Goal: Task Accomplishment & Management: Manage account settings

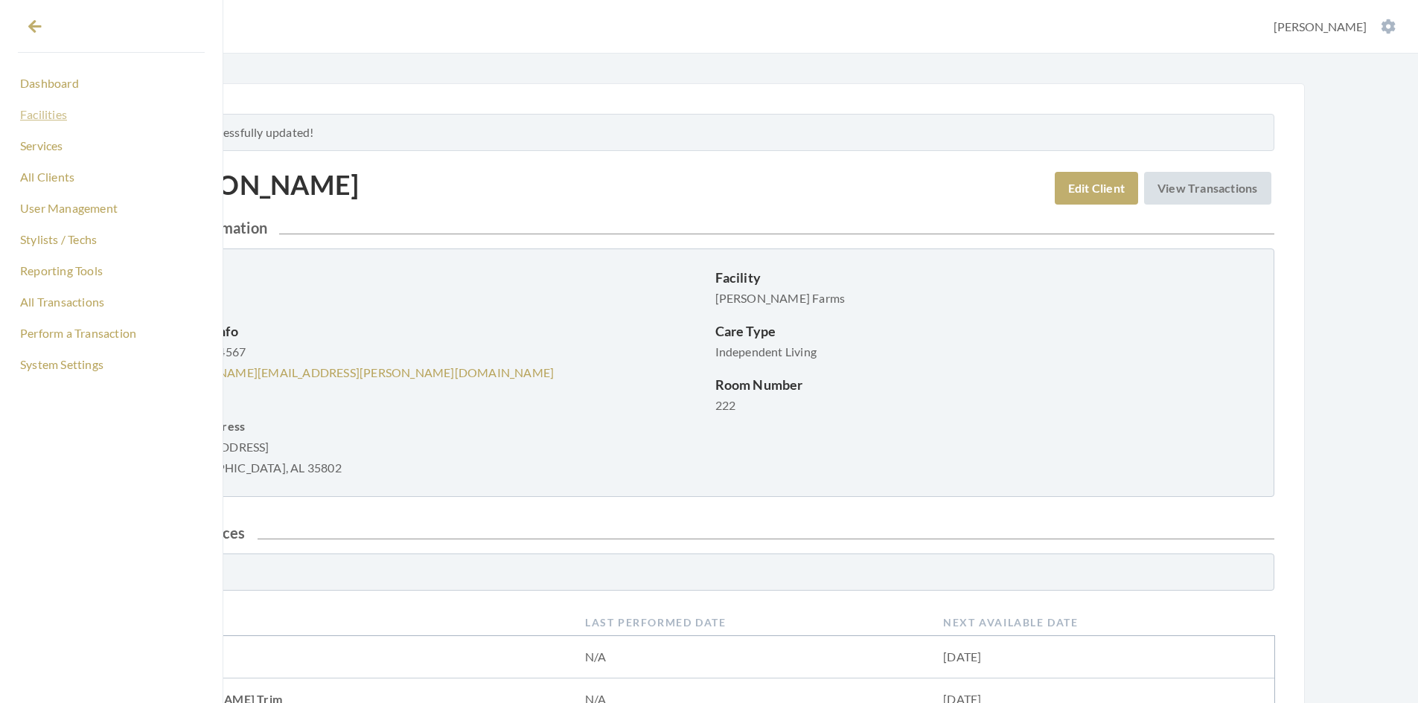
click at [41, 120] on link "Facilities" at bounding box center [111, 114] width 187 height 25
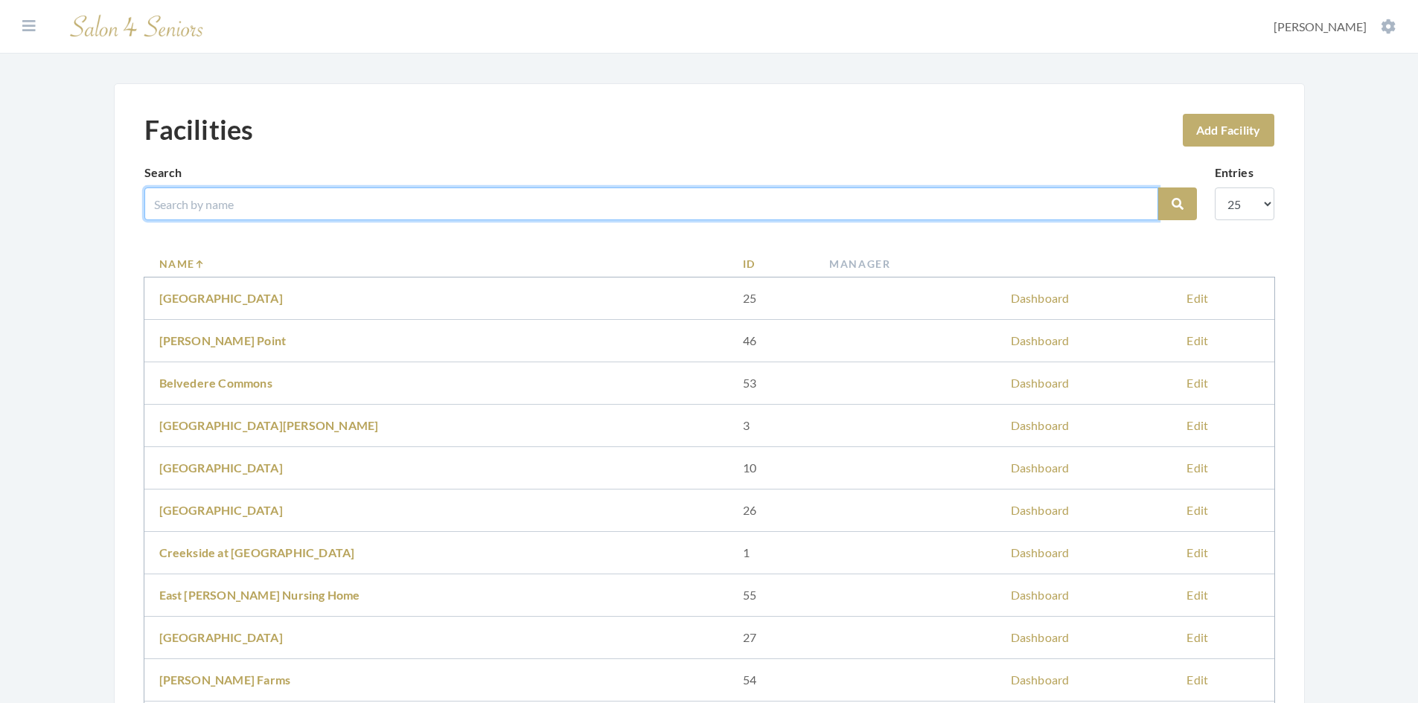
click at [242, 205] on input "search" at bounding box center [651, 204] width 1014 height 33
type input "legacy"
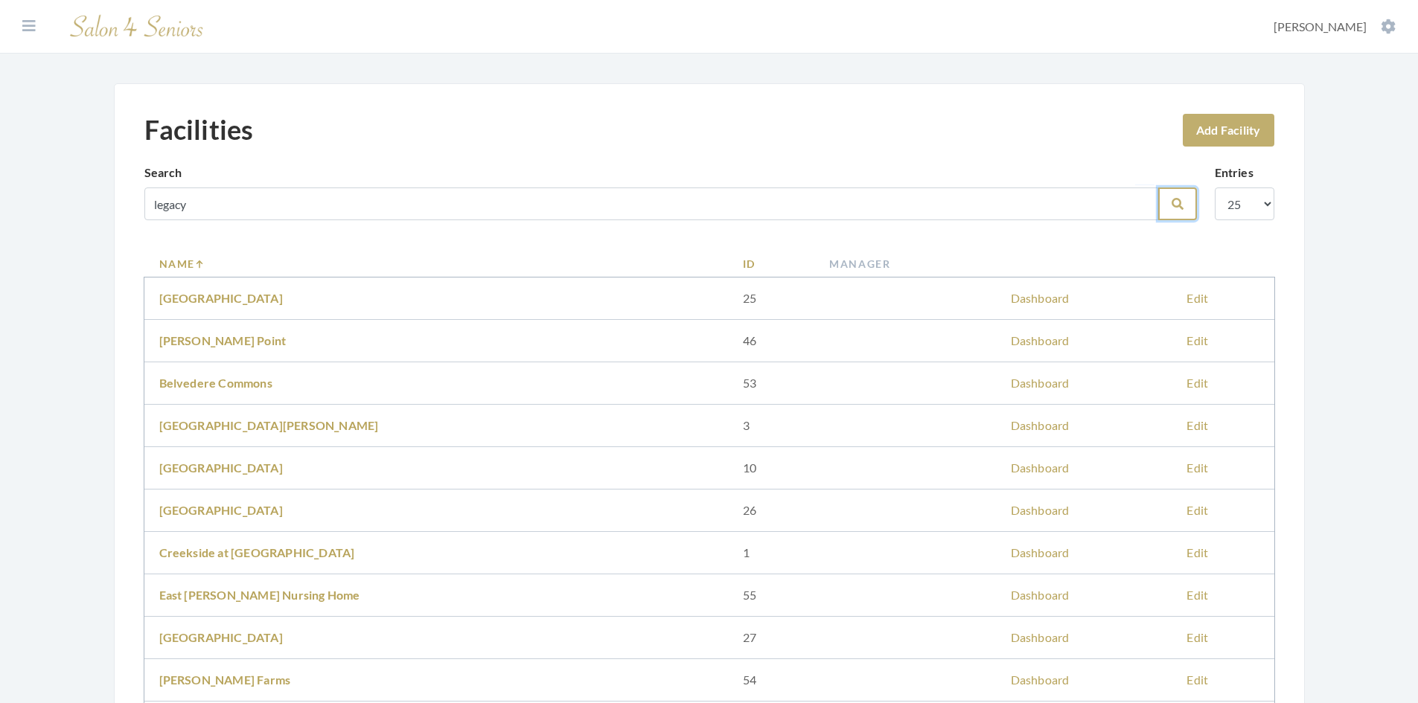
click at [1187, 206] on button "Search" at bounding box center [1177, 204] width 39 height 33
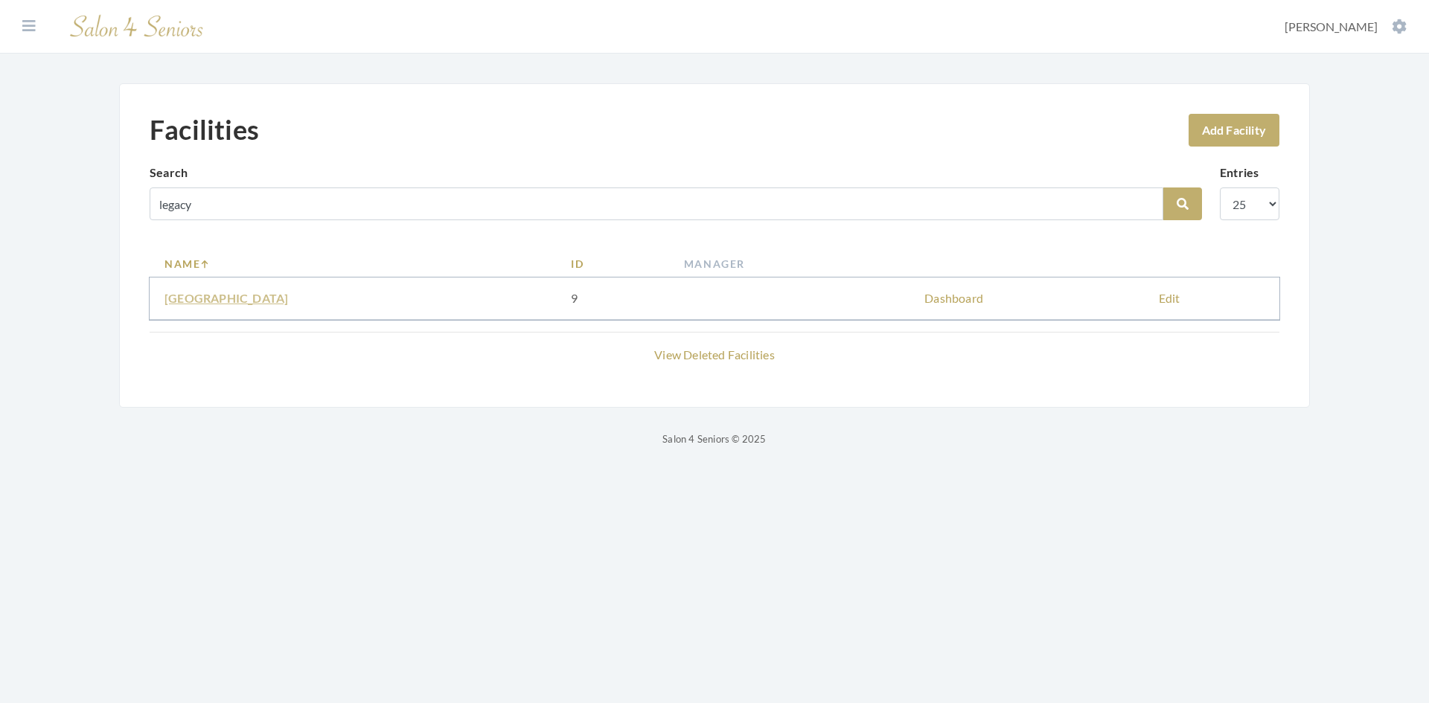
click at [237, 297] on link "[GEOGRAPHIC_DATA]" at bounding box center [226, 298] width 124 height 14
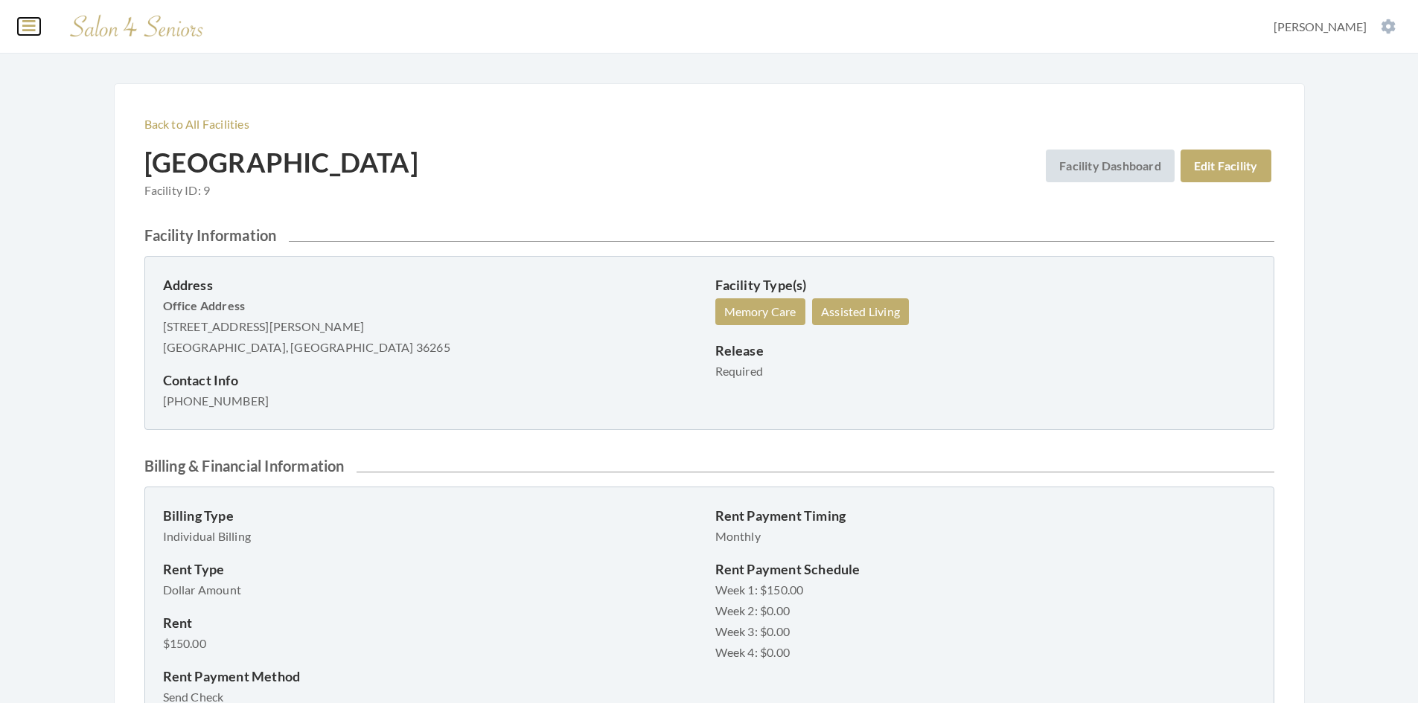
click at [33, 19] on icon at bounding box center [28, 26] width 13 height 15
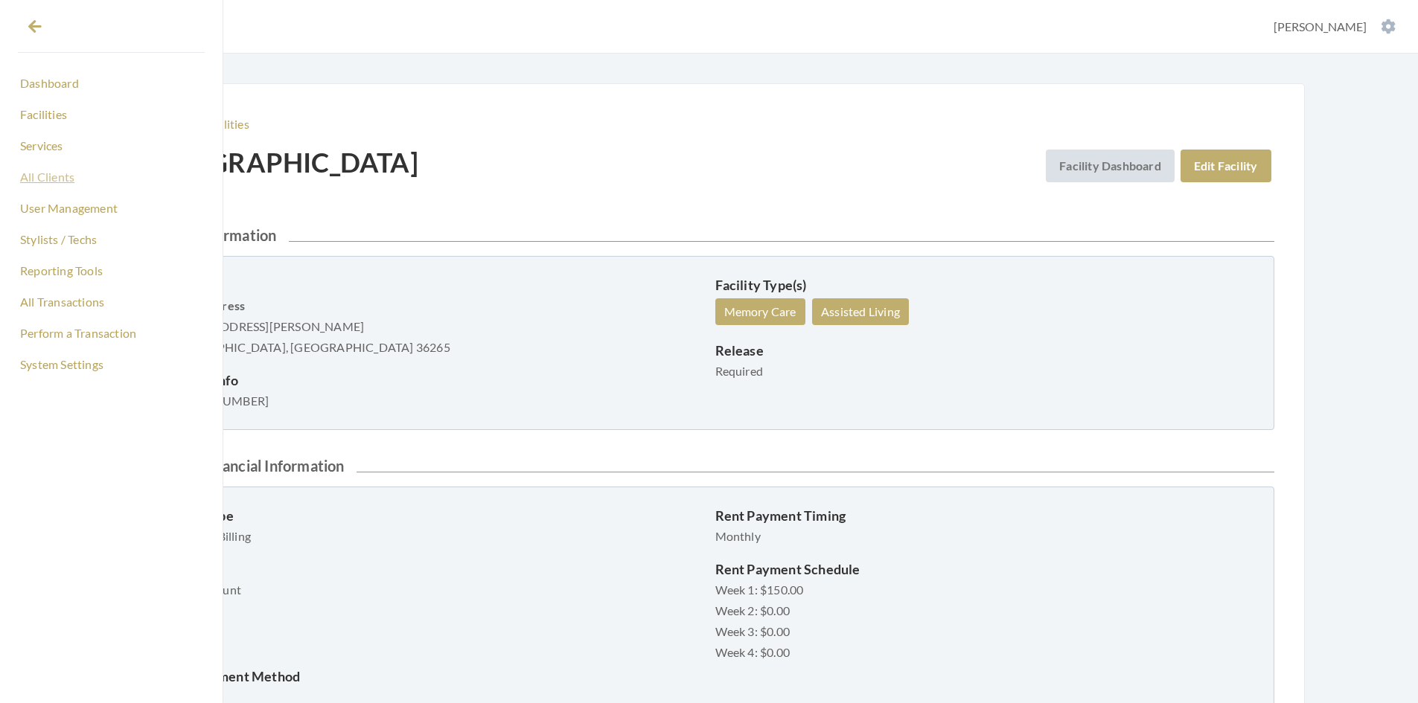
click at [60, 171] on link "All Clients" at bounding box center [111, 176] width 187 height 25
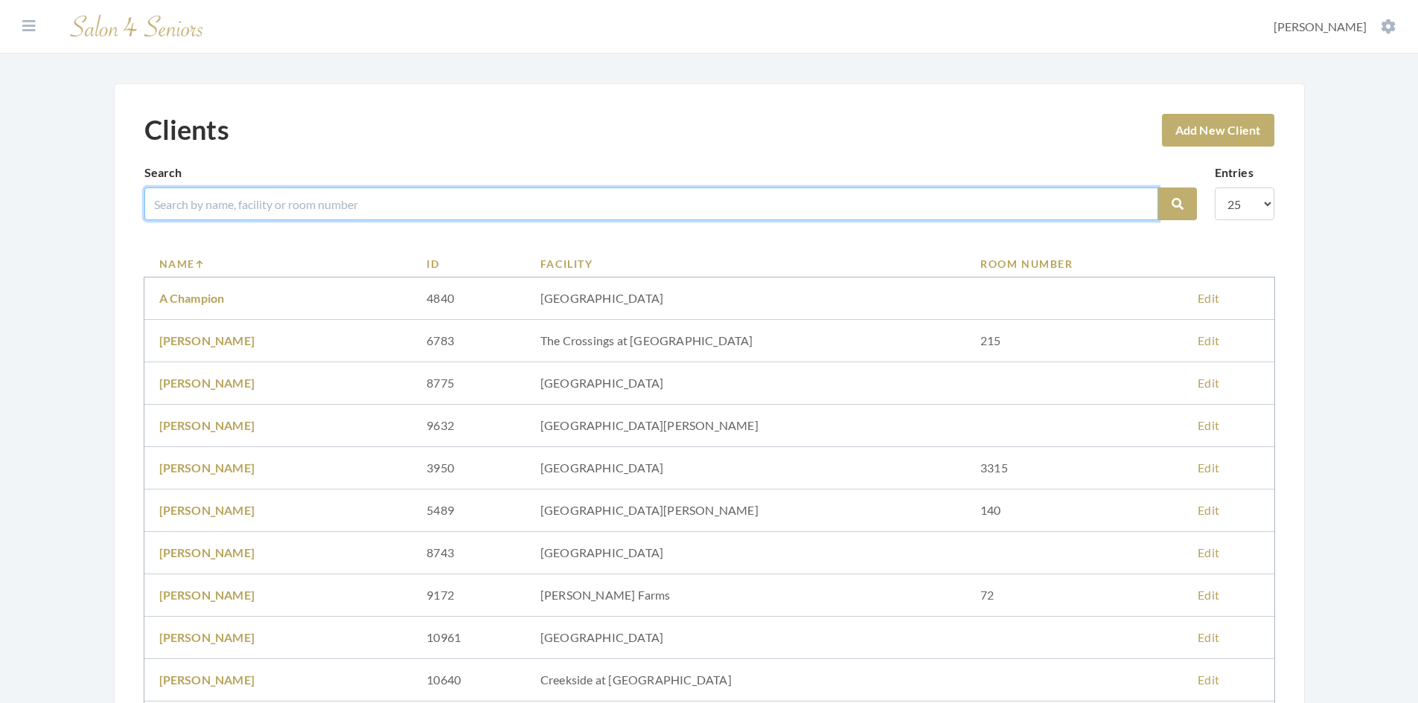
click at [185, 206] on input "search" at bounding box center [651, 204] width 1014 height 33
type input "fox"
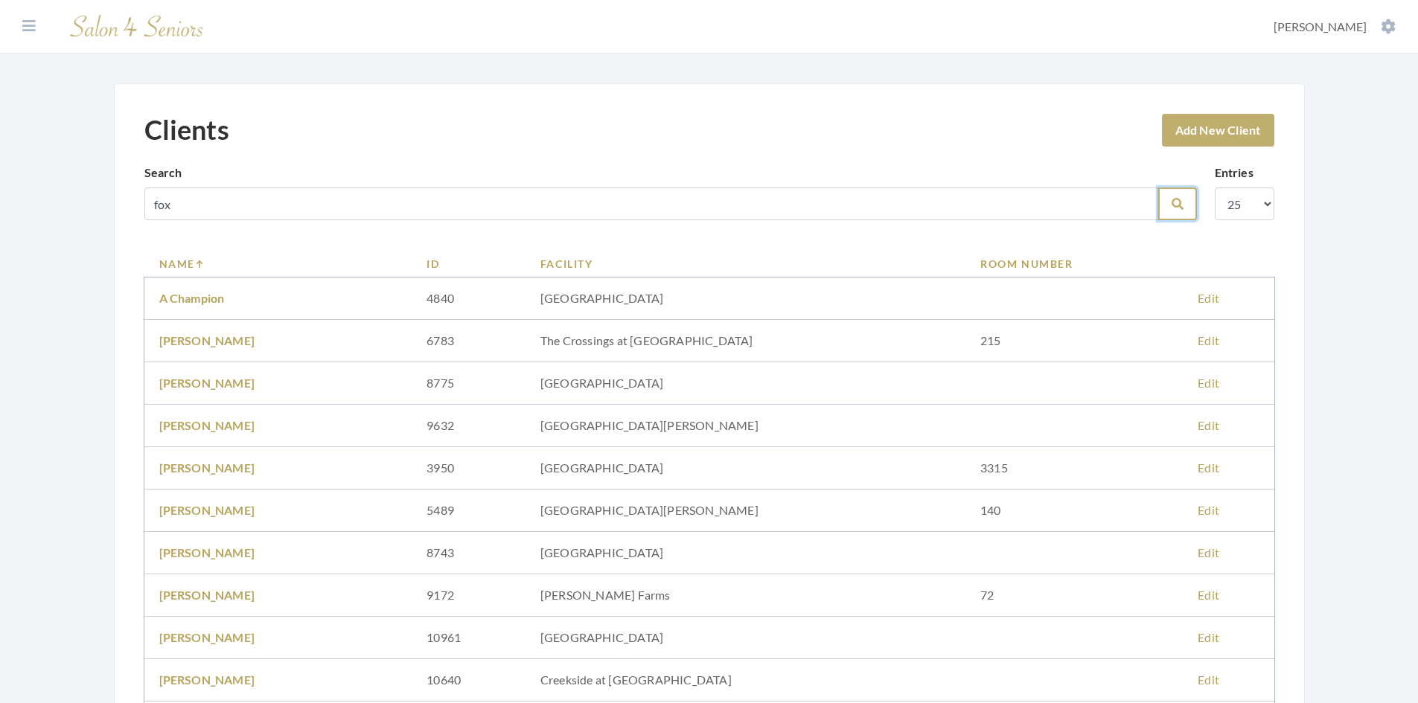
click at [1168, 208] on button "Search" at bounding box center [1177, 204] width 39 height 33
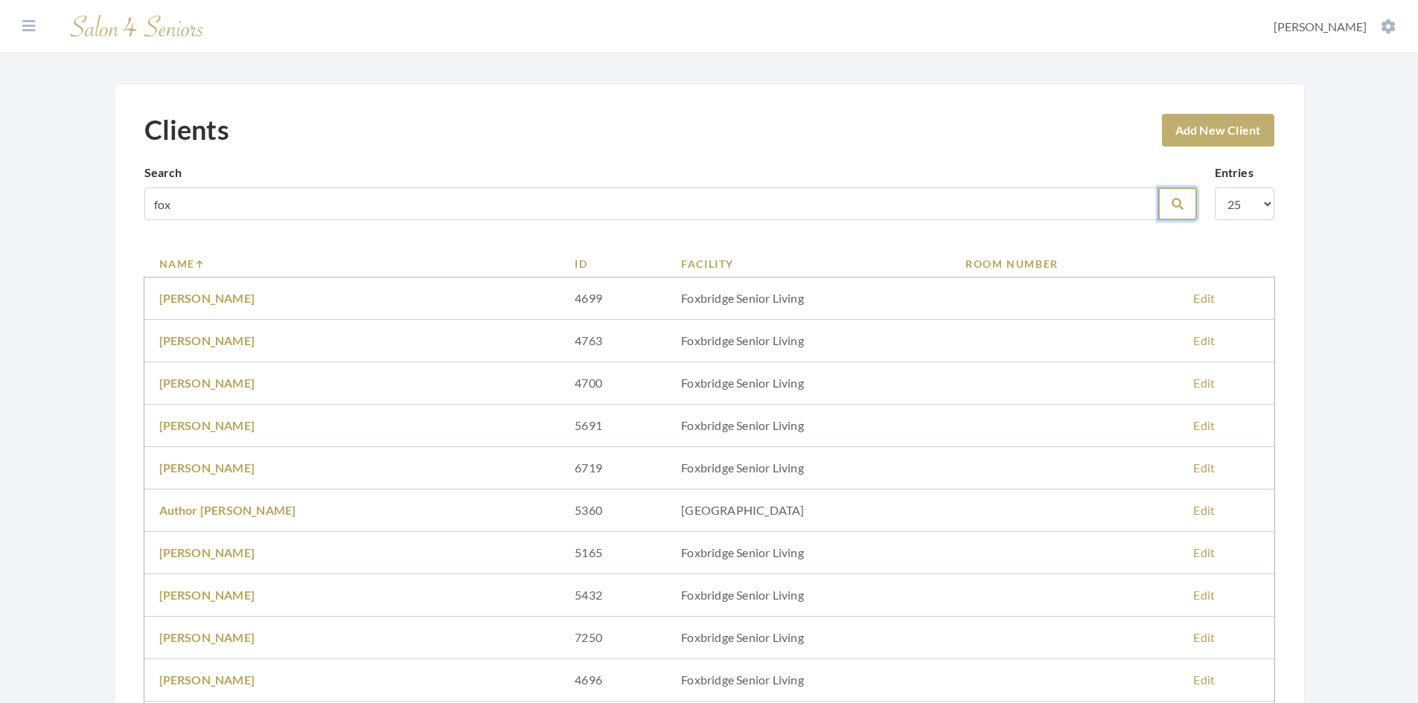
click at [1186, 206] on button "Search" at bounding box center [1177, 204] width 39 height 33
click at [1266, 207] on select "10 25 50 100" at bounding box center [1245, 204] width 60 height 33
select select "100"
click at [1215, 188] on select "10 25 50 100" at bounding box center [1245, 204] width 60 height 33
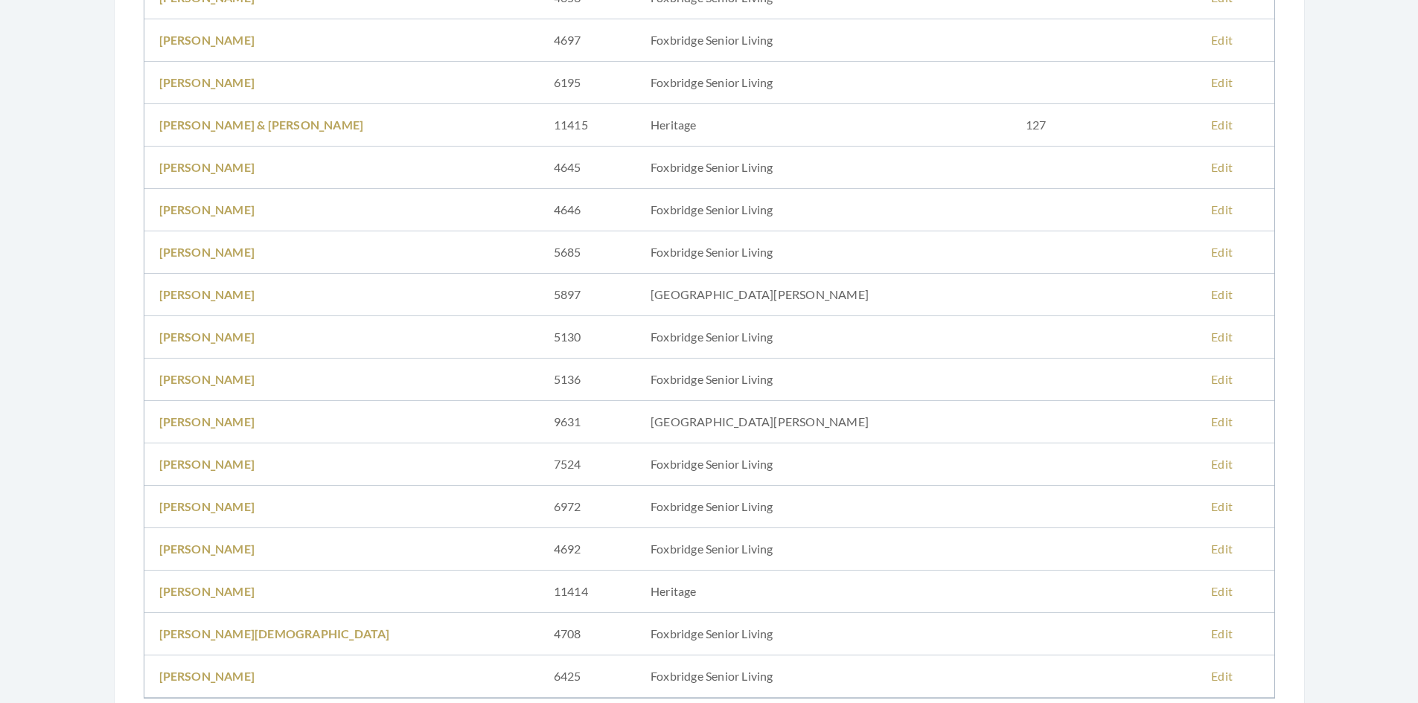
scroll to position [3423, 0]
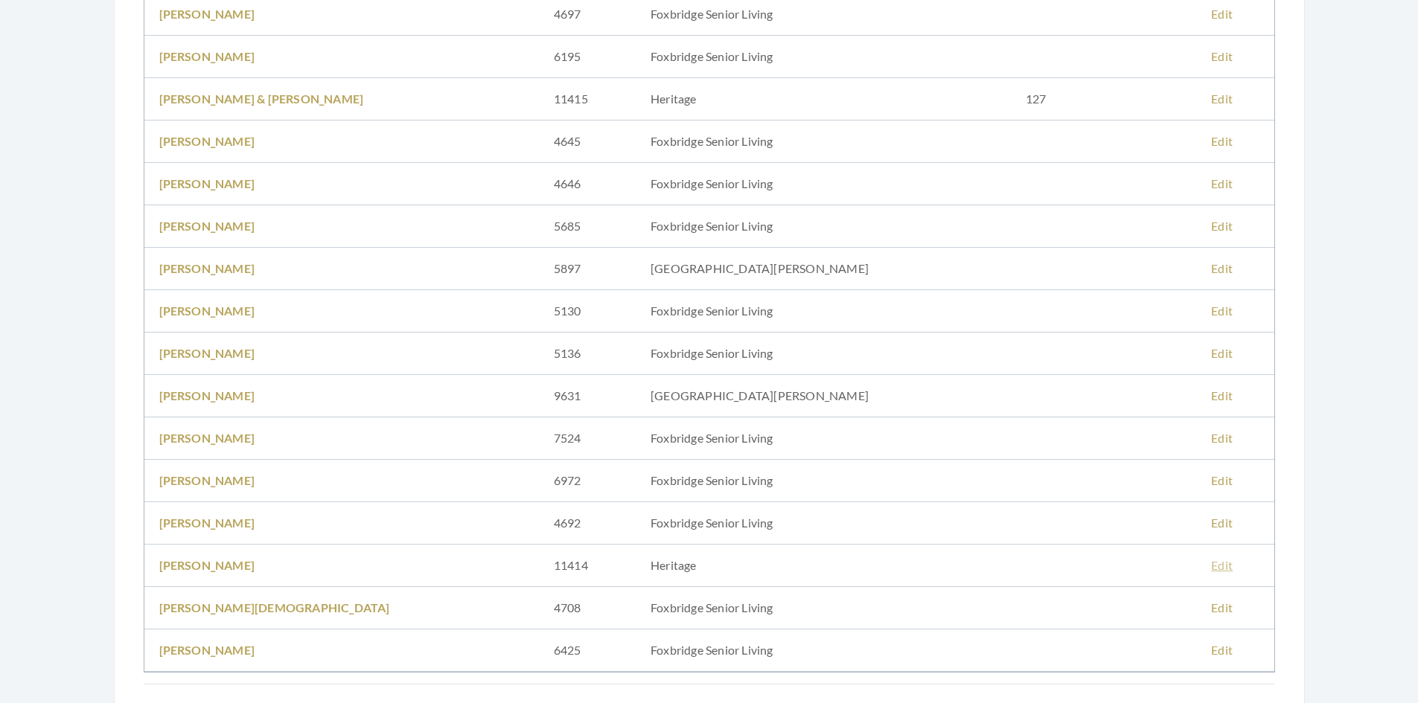
click at [1211, 569] on link "Edit" at bounding box center [1222, 565] width 22 height 14
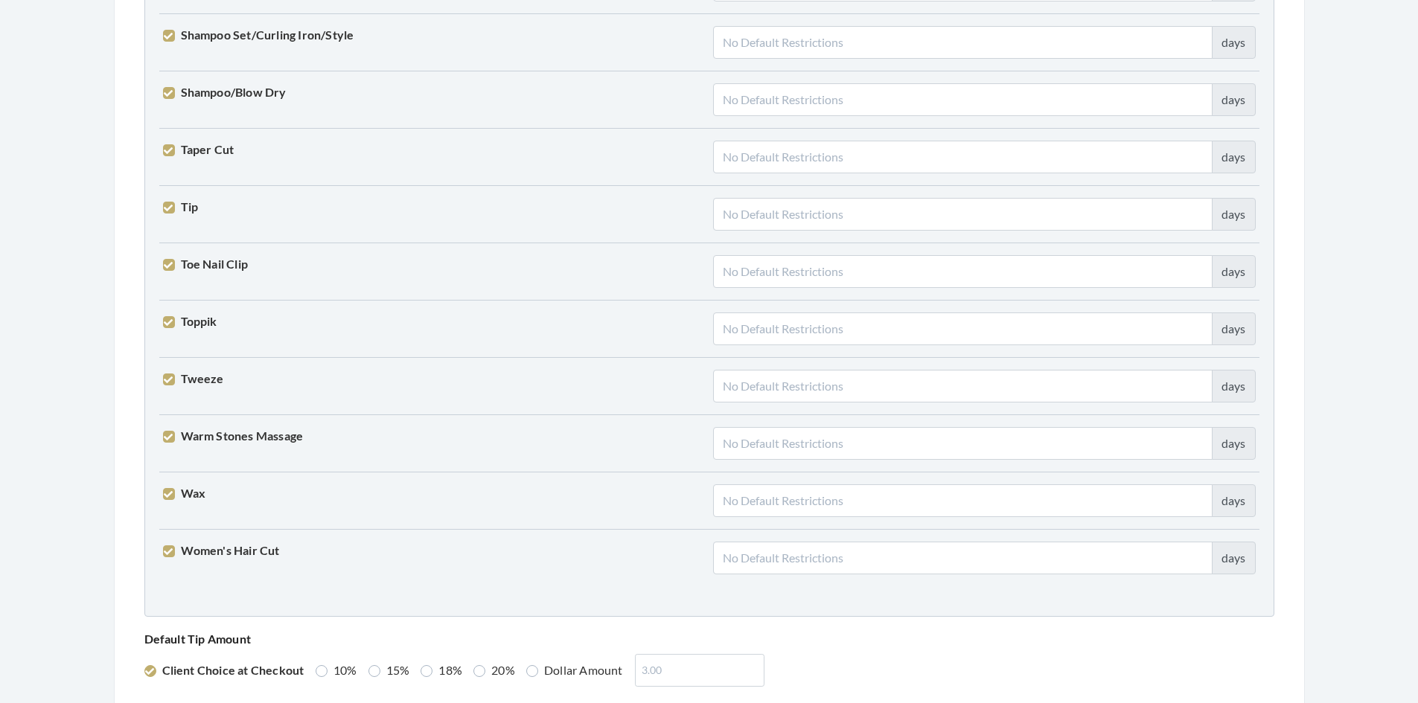
scroll to position [3666, 0]
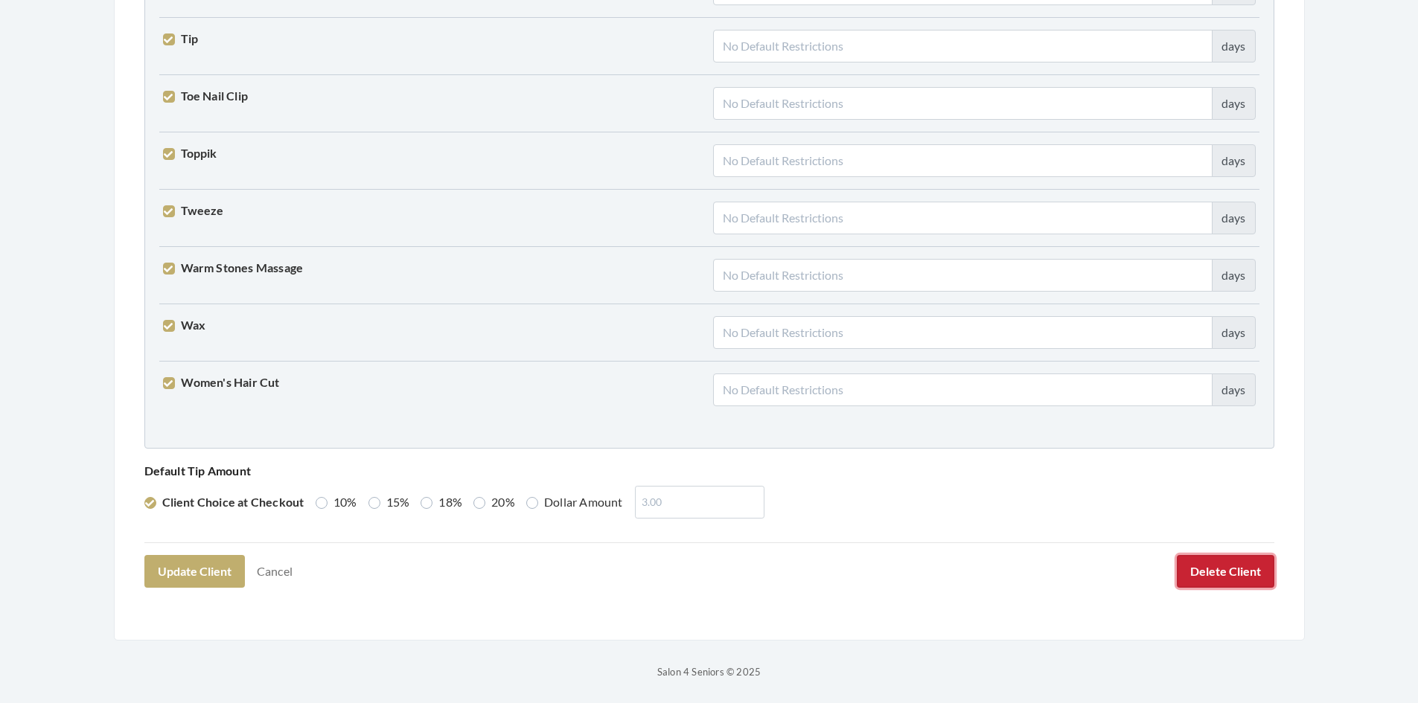
click at [1214, 575] on button "Delete Client" at bounding box center [1225, 571] width 97 height 33
